Goal: Navigation & Orientation: Find specific page/section

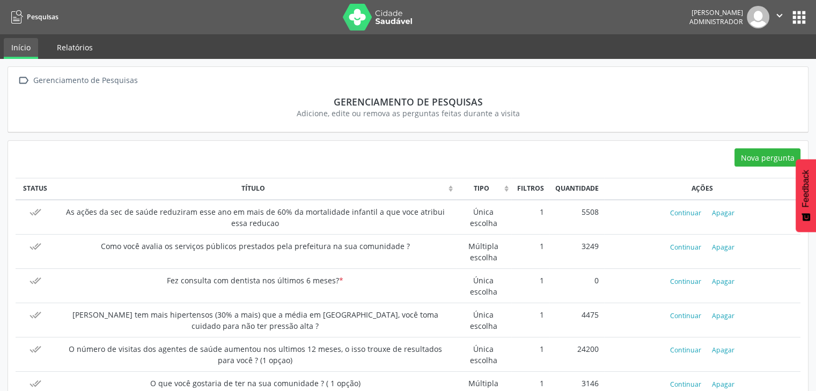
click at [73, 38] on link "Relatórios" at bounding box center [74, 47] width 51 height 19
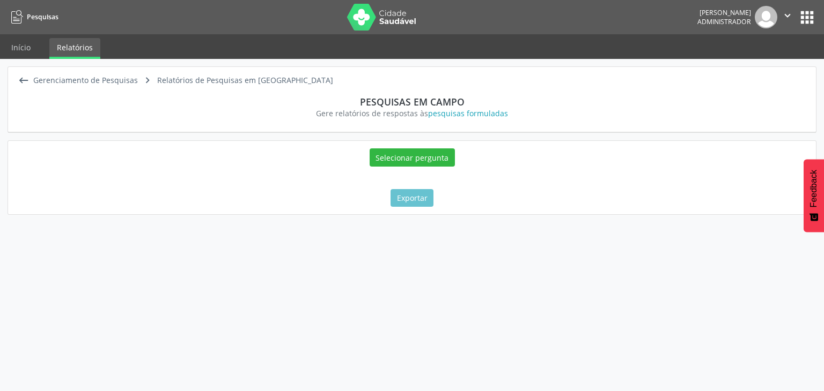
click at [783, 18] on icon "" at bounding box center [787, 16] width 12 height 12
click at [781, 36] on link "Configurações" at bounding box center [760, 42] width 74 height 15
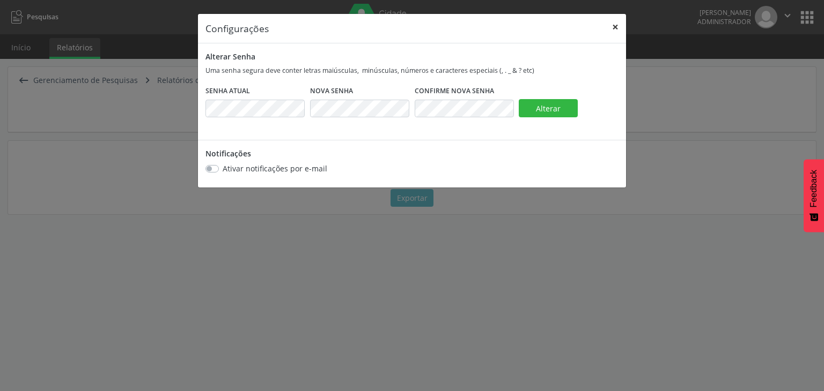
click at [615, 25] on button "×" at bounding box center [614, 27] width 21 height 26
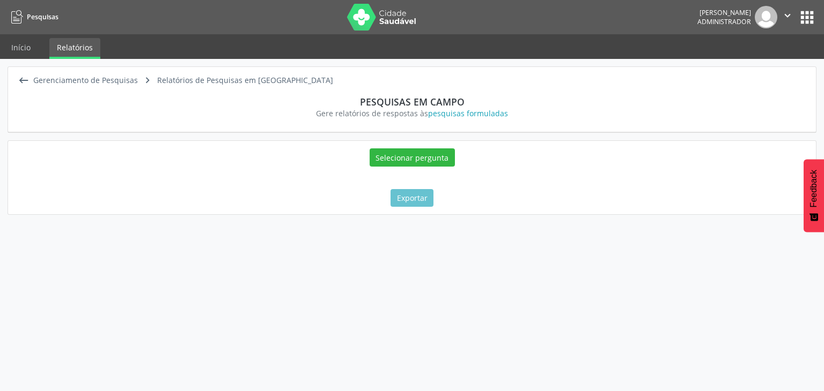
click at [809, 23] on button "apps" at bounding box center [806, 17] width 19 height 19
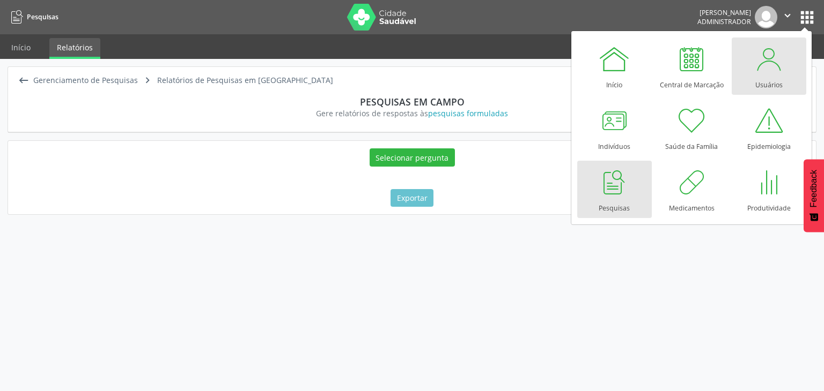
click at [765, 66] on div at bounding box center [768, 59] width 32 height 32
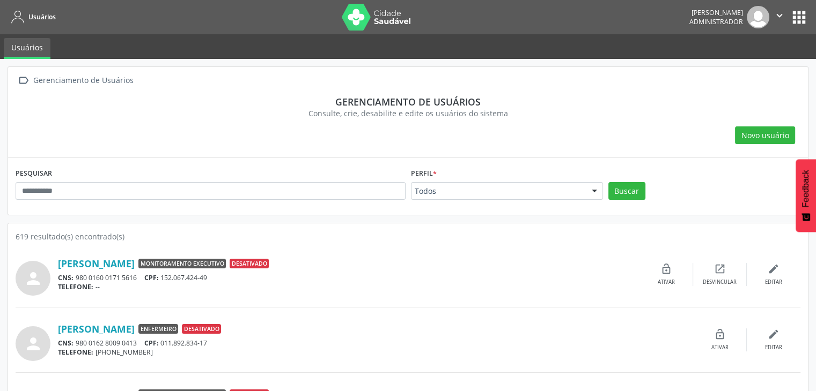
click at [804, 20] on button "apps" at bounding box center [798, 17] width 19 height 19
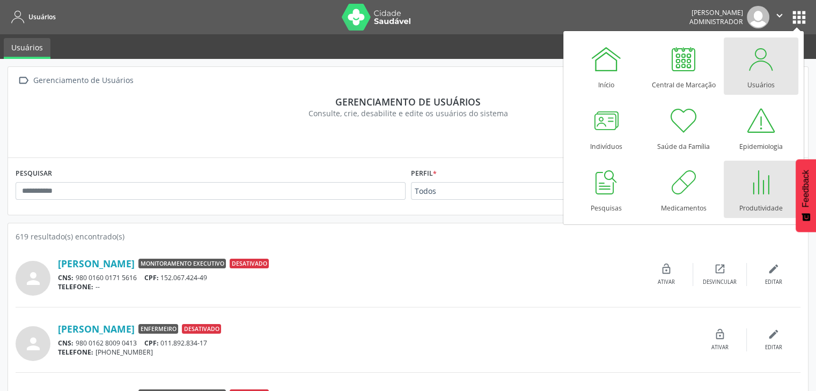
click at [764, 176] on div at bounding box center [760, 182] width 32 height 32
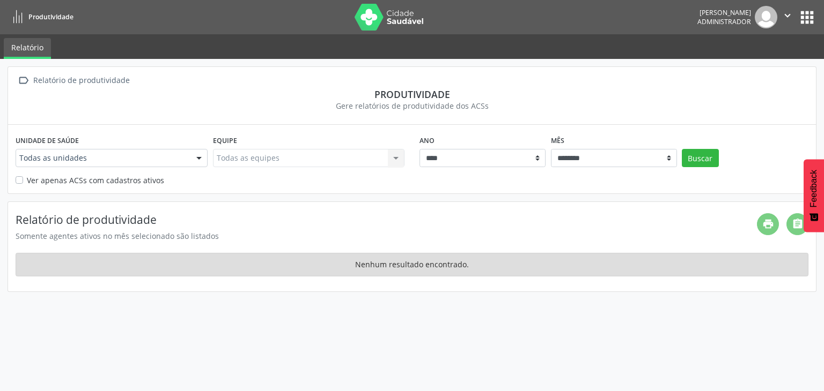
click at [815, 10] on button "apps" at bounding box center [806, 17] width 19 height 19
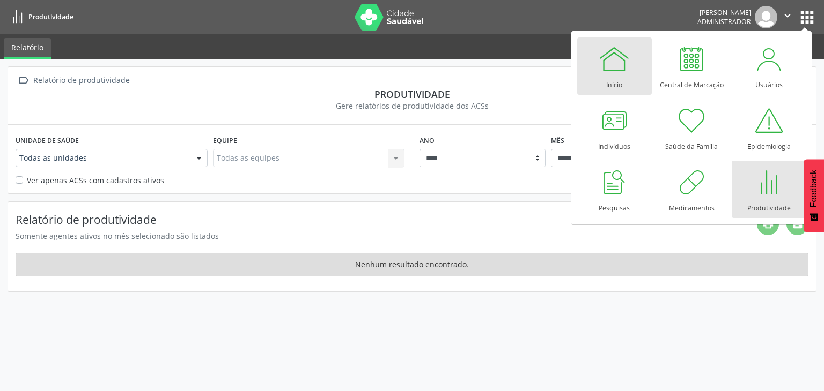
click at [615, 82] on div "Início" at bounding box center [614, 82] width 16 height 14
